Goal: Information Seeking & Learning: Learn about a topic

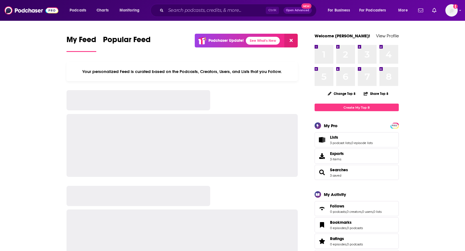
click at [182, 8] on input "Search podcasts, credits, & more..." at bounding box center [216, 10] width 100 height 9
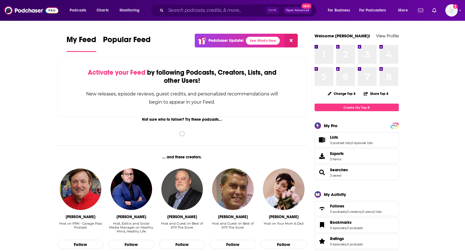
click at [187, 11] on input "Search podcasts, credits, & more..." at bounding box center [216, 10] width 100 height 9
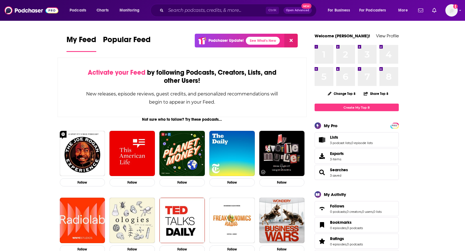
click at [217, 10] on input "Search podcasts, credits, & more..." at bounding box center [216, 10] width 100 height 9
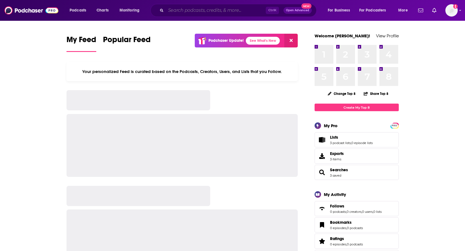
click at [183, 12] on input "Search podcasts, credits, & more..." at bounding box center [216, 10] width 100 height 9
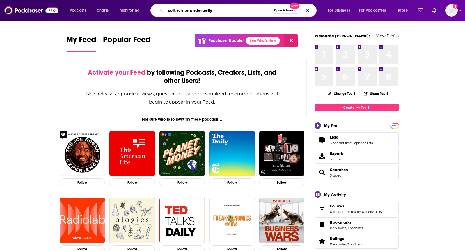
type input "soft white underbelly"
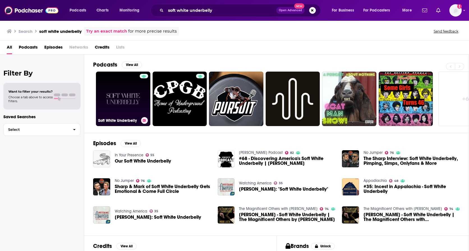
click at [103, 101] on link "Soft White Underbelly" at bounding box center [123, 99] width 54 height 54
